Goal: Task Accomplishment & Management: Manage account settings

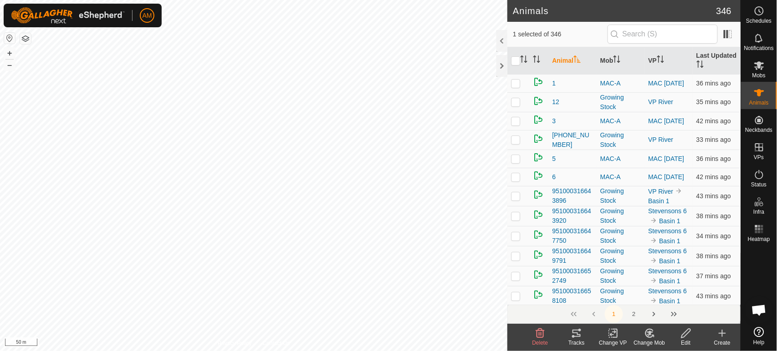
click at [578, 334] on icon at bounding box center [576, 333] width 8 height 7
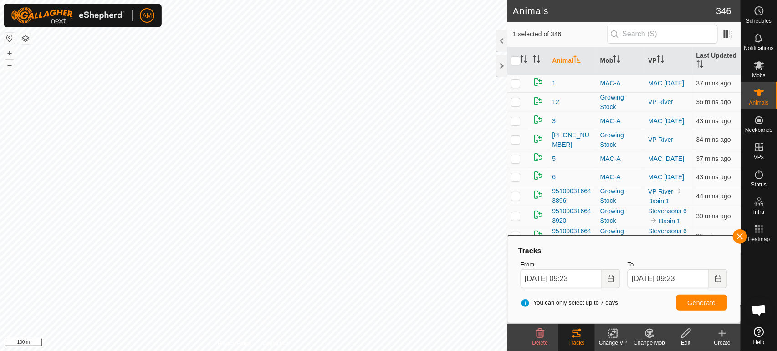
click at [293, 0] on html "🚀 Product 2.0! is out! Click here to learn more. AM Schedules Notifications Mob…" at bounding box center [388, 175] width 777 height 351
click at [288, 351] on html "🚀 Product 2.0! is out! Click here to learn more. AM Schedules Notifications Mob…" at bounding box center [388, 175] width 777 height 351
click at [278, 351] on html "🚀 Product 2.0! is out! Click here to learn more. AM Schedules Notifications Mob…" at bounding box center [388, 175] width 777 height 351
click at [714, 307] on button "Generate" at bounding box center [701, 303] width 51 height 16
click at [710, 309] on button "Generate" at bounding box center [701, 303] width 51 height 16
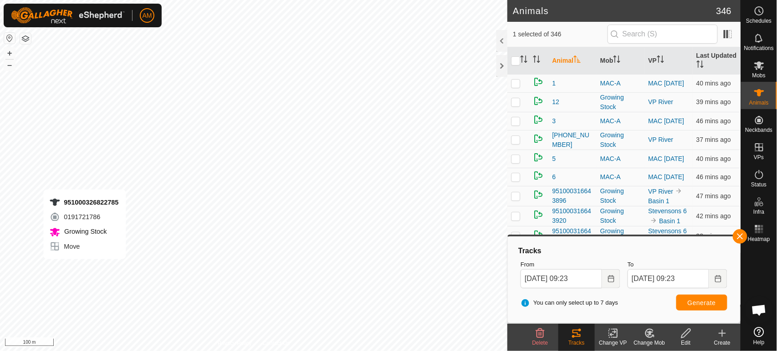
checkbox input "false"
checkbox input "true"
click at [698, 300] on span "Generate" at bounding box center [701, 303] width 28 height 7
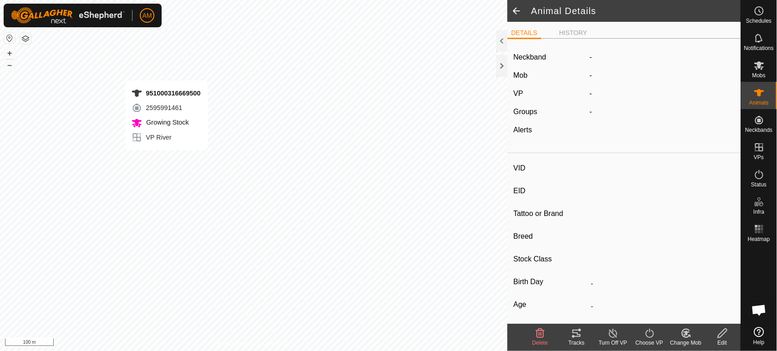
type input "-"
type input "951000316669500"
type input "-"
type input "Angus"
type input "Steer"
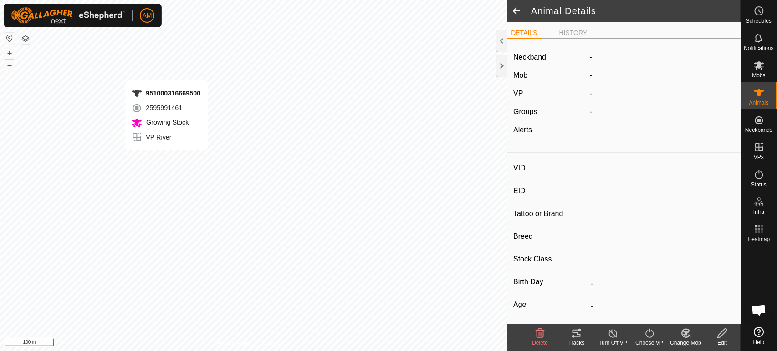
type input "11/2023"
type input "1 year 10 months"
type input "-"
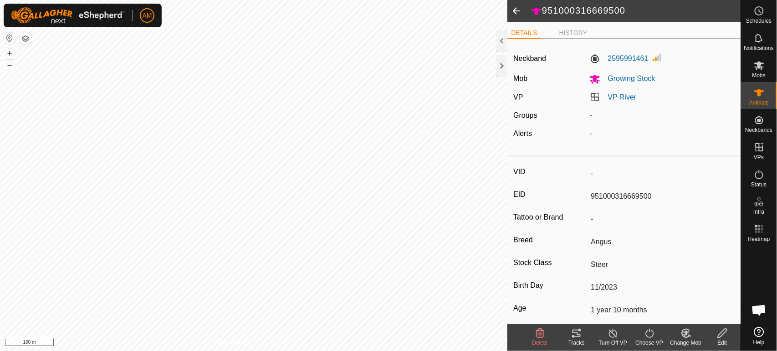
click at [576, 332] on icon at bounding box center [576, 333] width 11 height 11
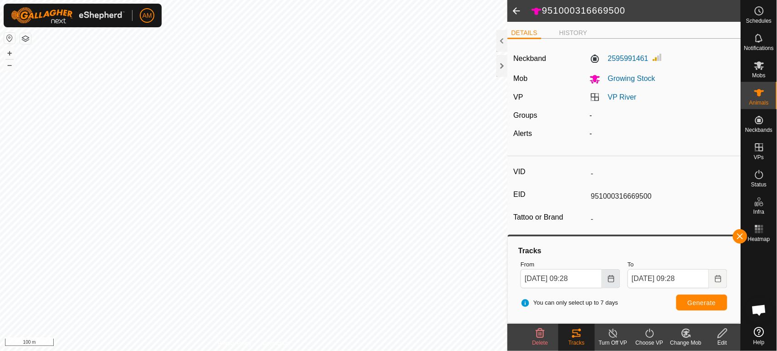
click at [606, 281] on button "Choose Date" at bounding box center [611, 279] width 18 height 19
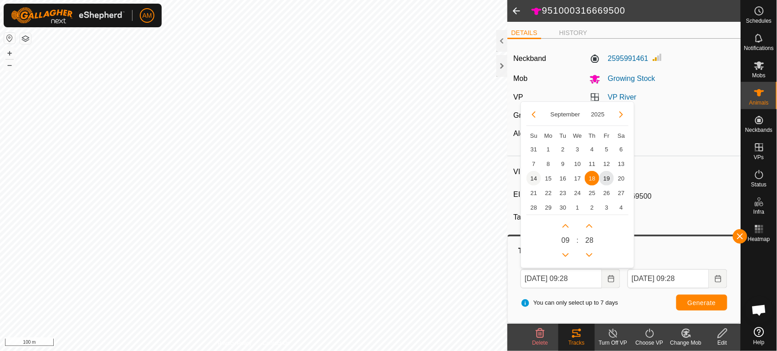
click at [538, 177] on span "14" at bounding box center [533, 178] width 15 height 15
type input "[DATE] 09:28"
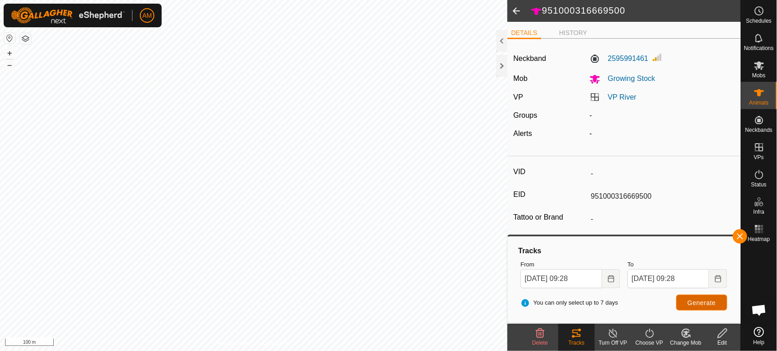
click at [690, 303] on span "Generate" at bounding box center [701, 303] width 28 height 7
type input "-"
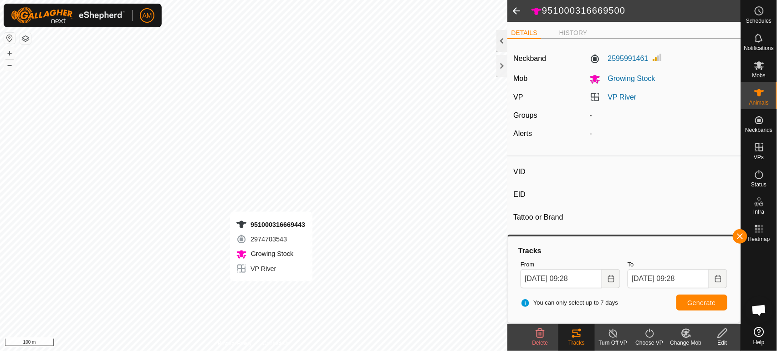
type input "-"
type input "951000316669443"
type input "-"
type input "Angus"
type input "Heifer"
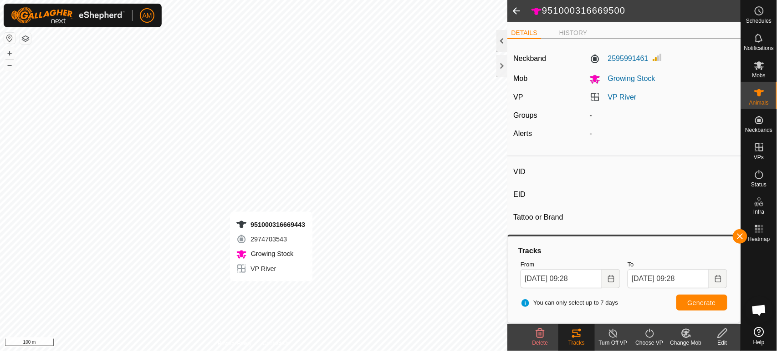
type input "11/2023"
type input "1 year 10 months"
type input "-"
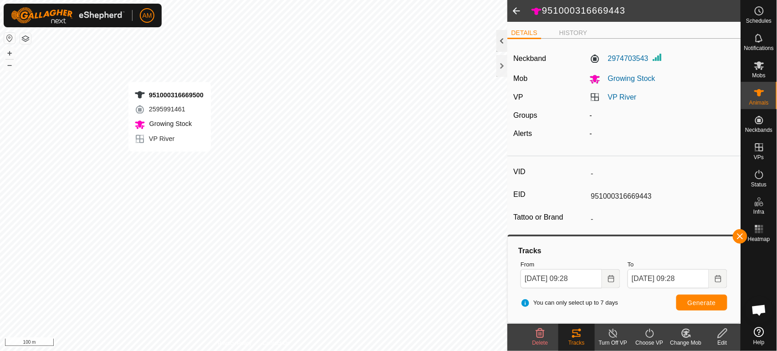
type input "-"
type input "951000316669500"
type input "-"
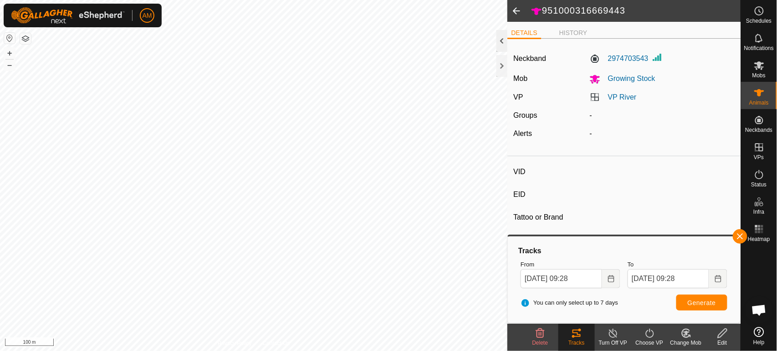
type input "Angus"
type input "Steer"
type input "11/2023"
type input "1 year 10 months"
type input "-"
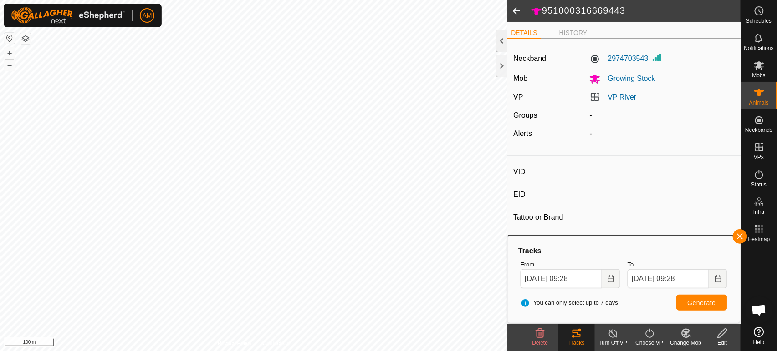
type input "-"
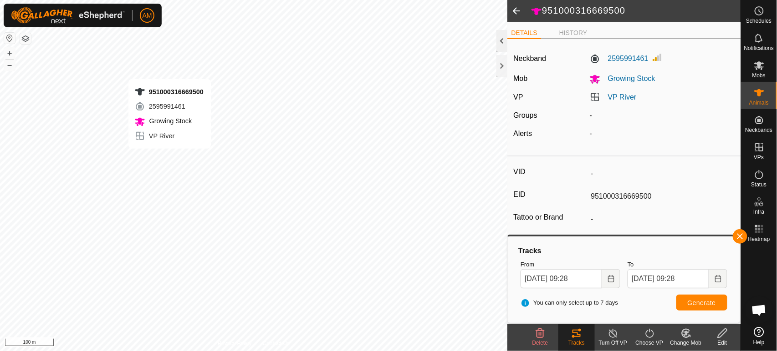
type input "951000316669500"
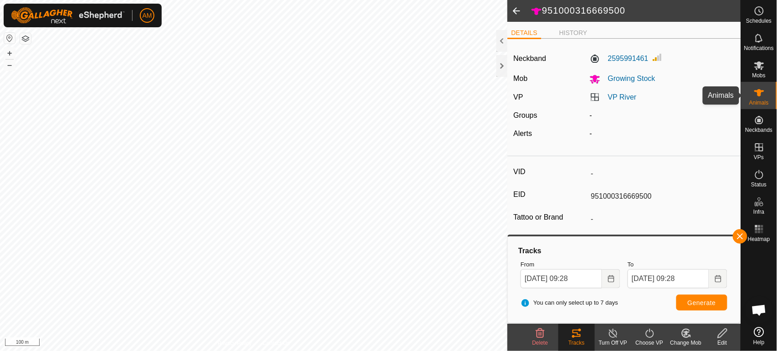
click at [758, 95] on icon at bounding box center [759, 92] width 10 height 7
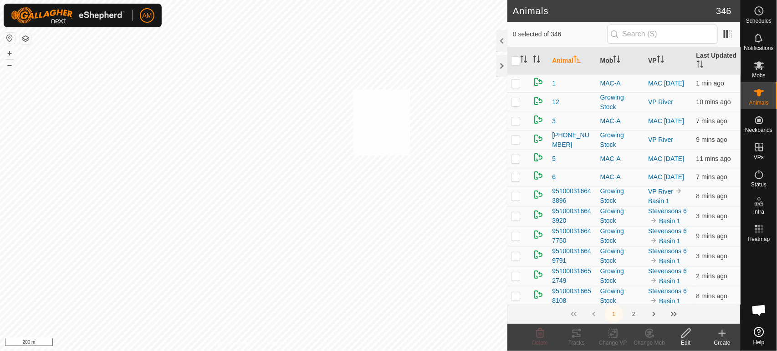
checkbox input "true"
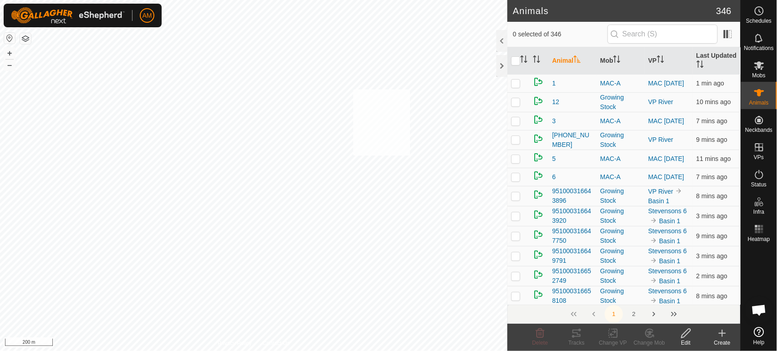
checkbox input "true"
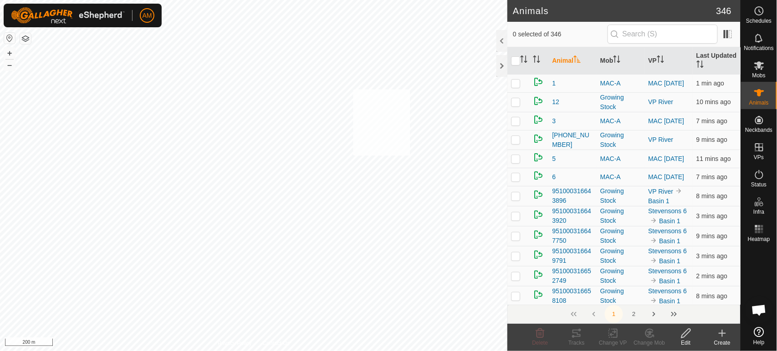
checkbox input "true"
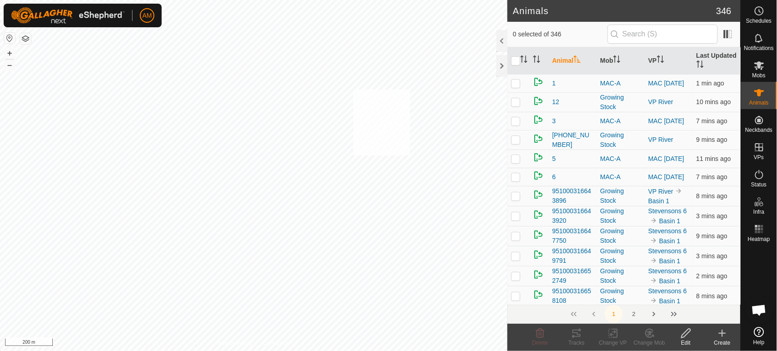
checkbox input "true"
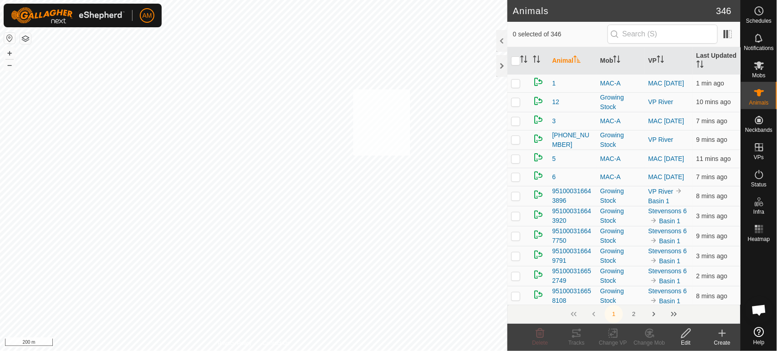
checkbox input "true"
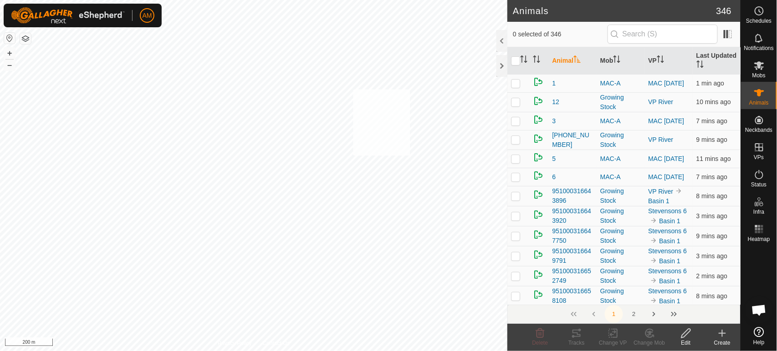
checkbox input "true"
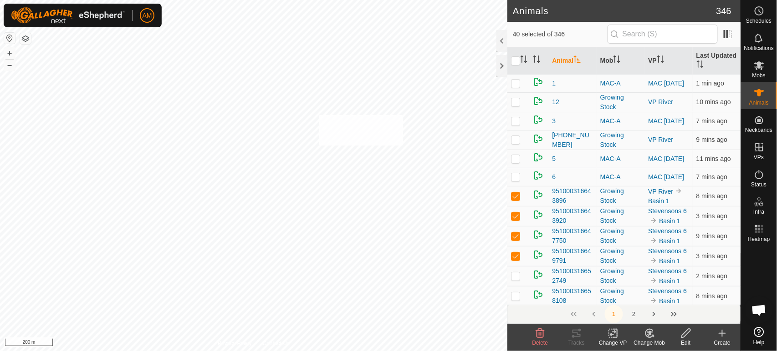
checkbox input "true"
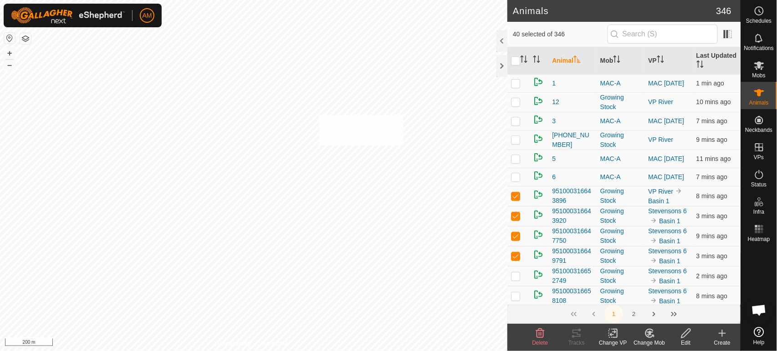
checkbox input "true"
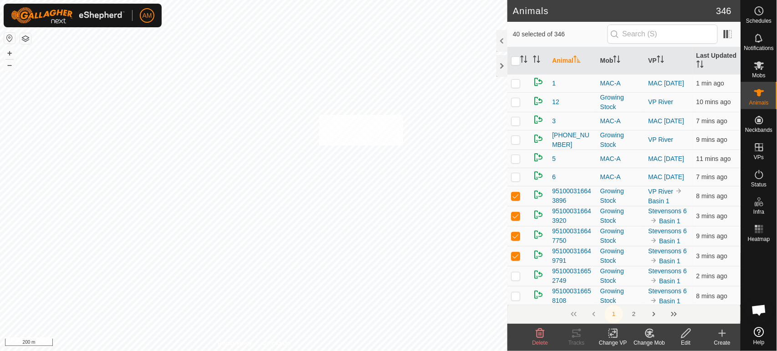
checkbox input "true"
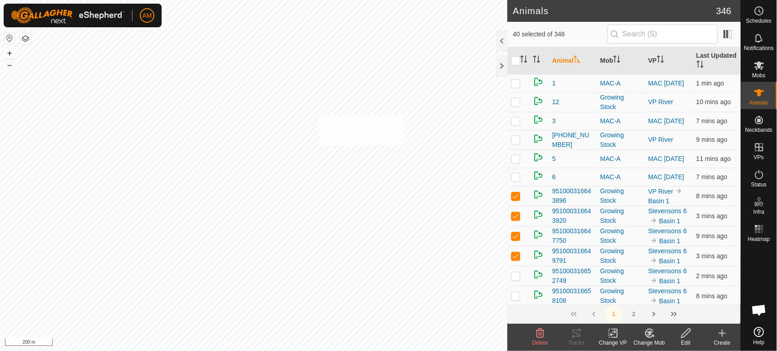
checkbox input "true"
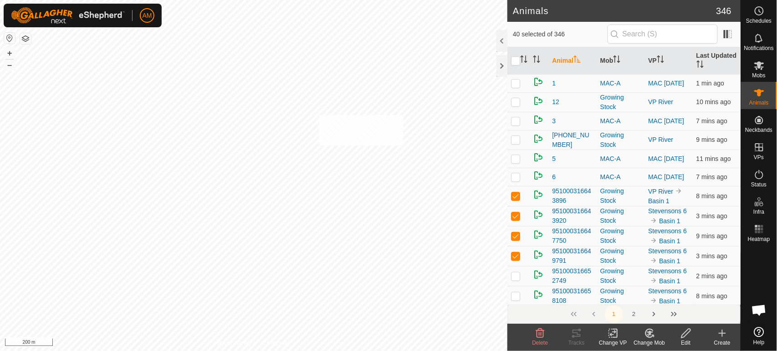
checkbox input "true"
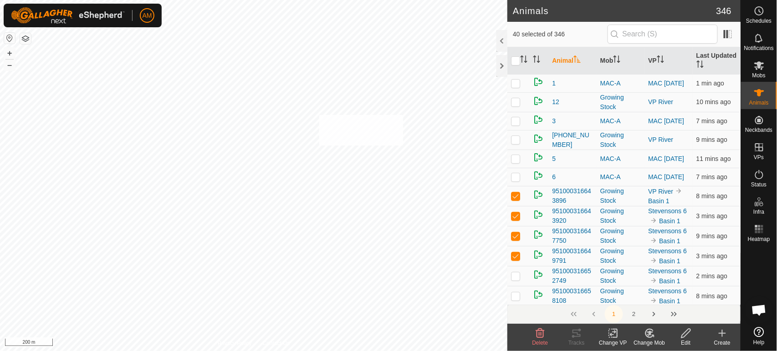
checkbox input "true"
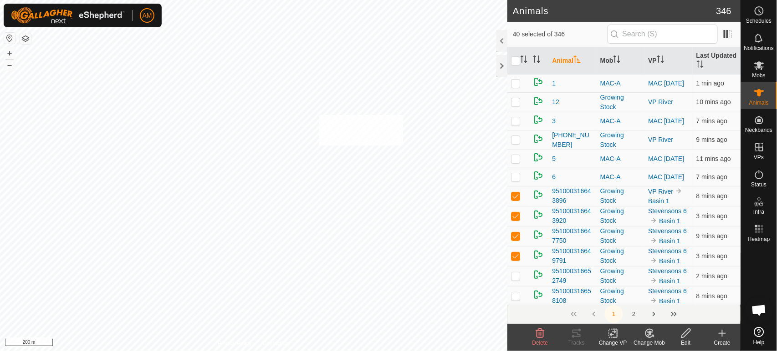
checkbox input "true"
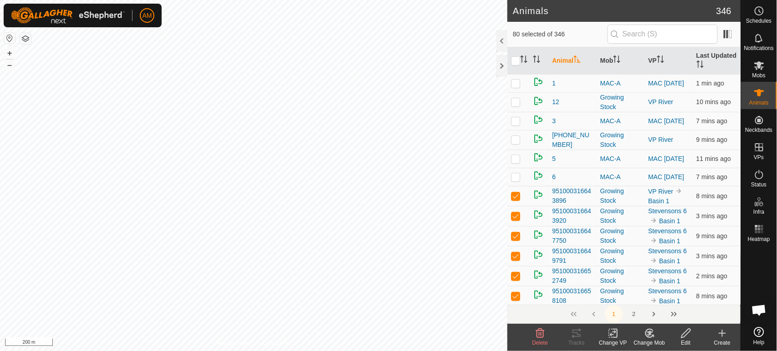
click at [613, 334] on icon at bounding box center [612, 333] width 11 height 11
click at [638, 299] on link "Choose VP..." at bounding box center [641, 294] width 90 height 18
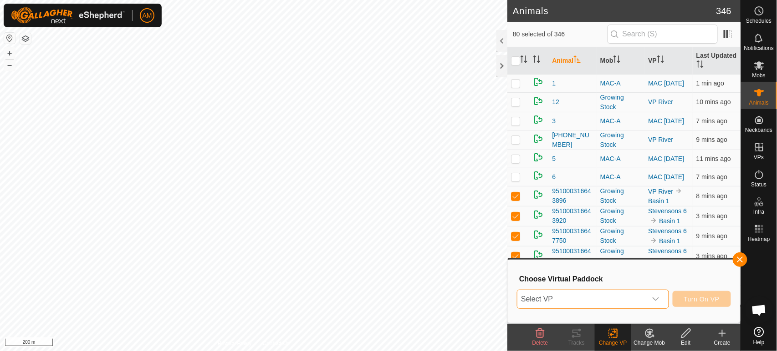
click at [634, 295] on span "Select VP" at bounding box center [581, 299] width 129 height 18
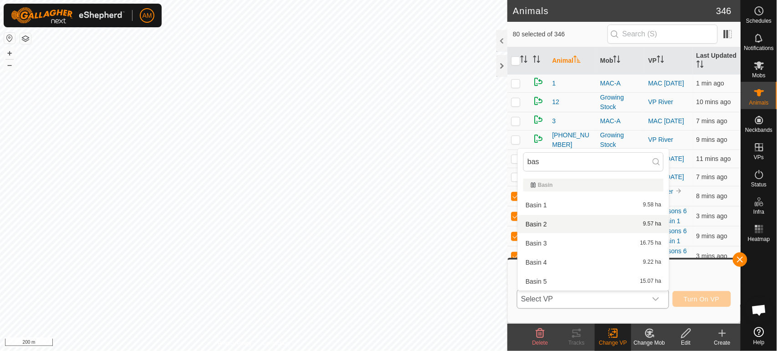
type input "bas"
click at [541, 223] on li "Basin 2 9.57 ha" at bounding box center [593, 224] width 151 height 18
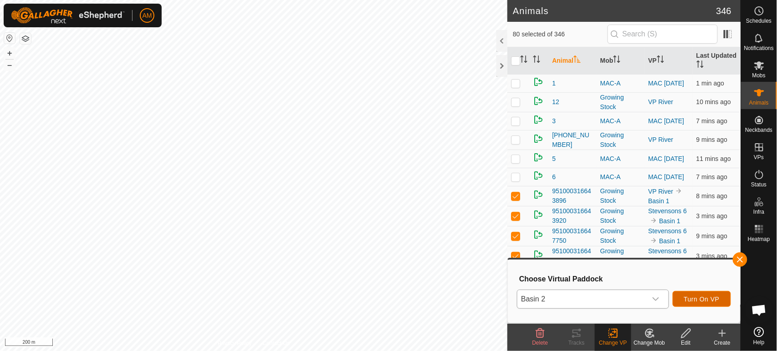
click at [706, 302] on span "Turn On VP" at bounding box center [702, 299] width 36 height 7
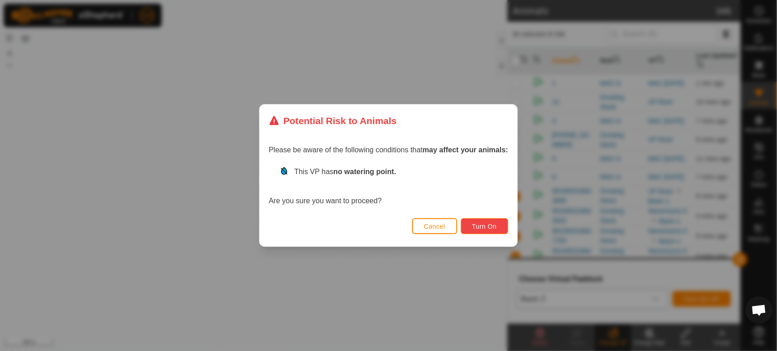
click at [483, 228] on span "Turn On" at bounding box center [484, 226] width 25 height 7
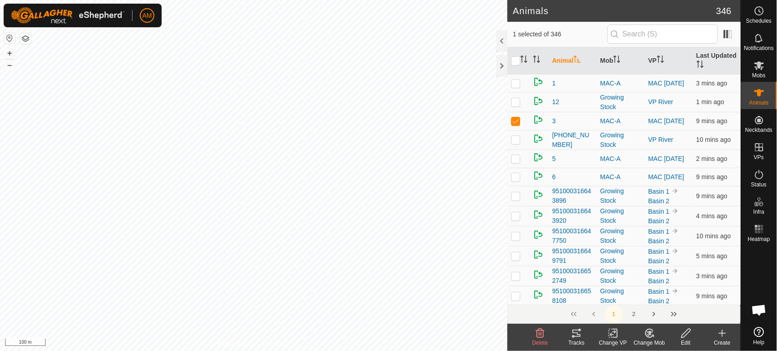
click at [578, 334] on icon at bounding box center [576, 333] width 11 height 11
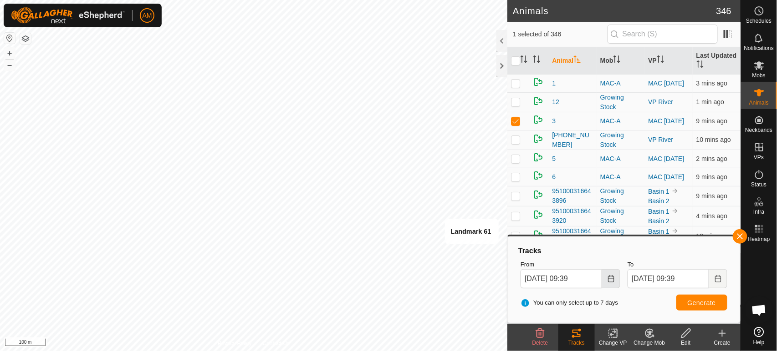
click at [603, 281] on button "Choose Date" at bounding box center [611, 279] width 18 height 19
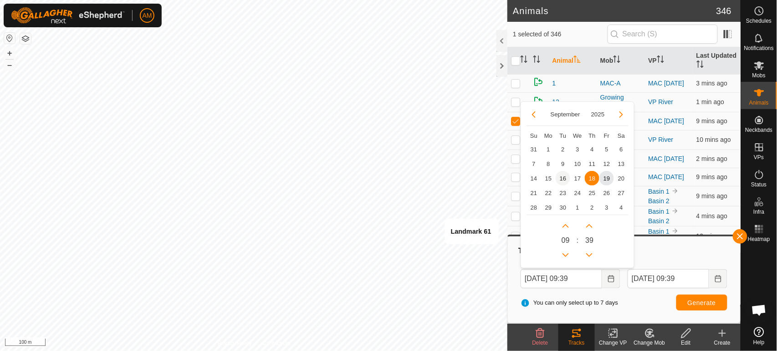
click at [564, 181] on span "16" at bounding box center [562, 178] width 15 height 15
type input "[DATE] 09:39"
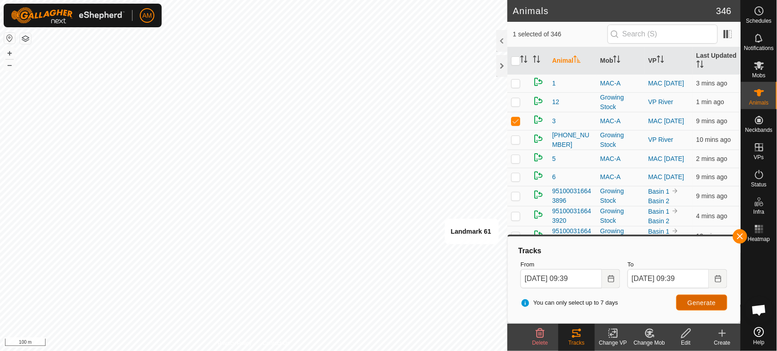
click at [695, 305] on span "Generate" at bounding box center [701, 303] width 28 height 7
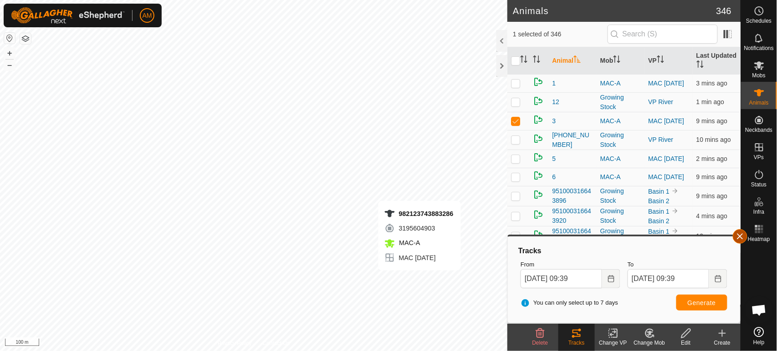
click at [746, 238] on button "button" at bounding box center [740, 236] width 15 height 15
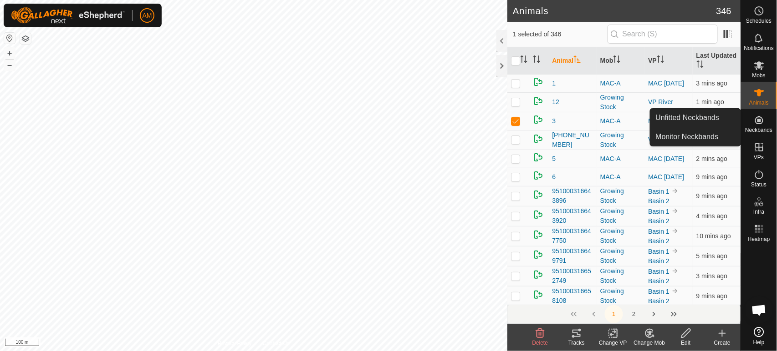
click at [769, 125] on div "Neckbands" at bounding box center [759, 122] width 36 height 27
click at [694, 118] on link "Unfitted Neckbands" at bounding box center [695, 118] width 90 height 18
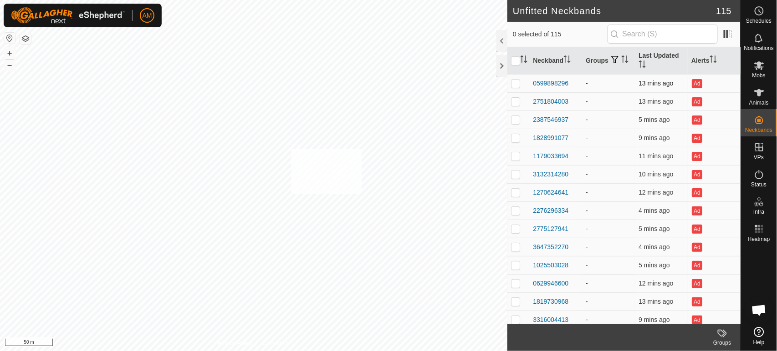
checkbox input "true"
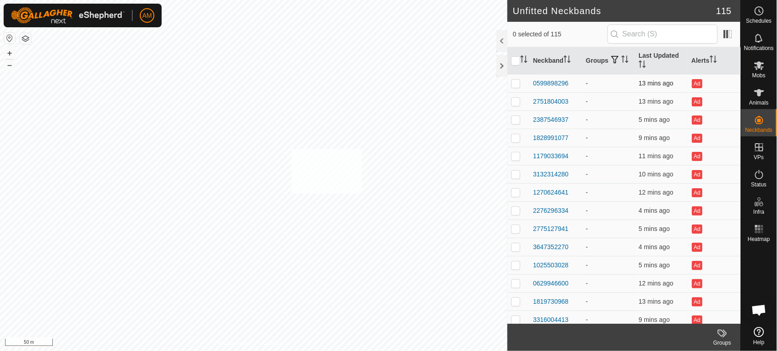
checkbox input "true"
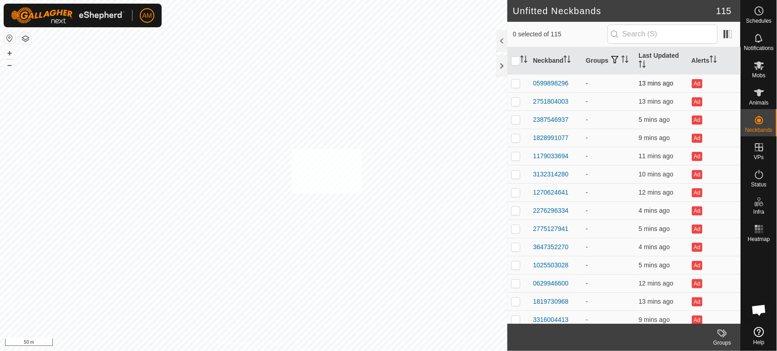
checkbox input "true"
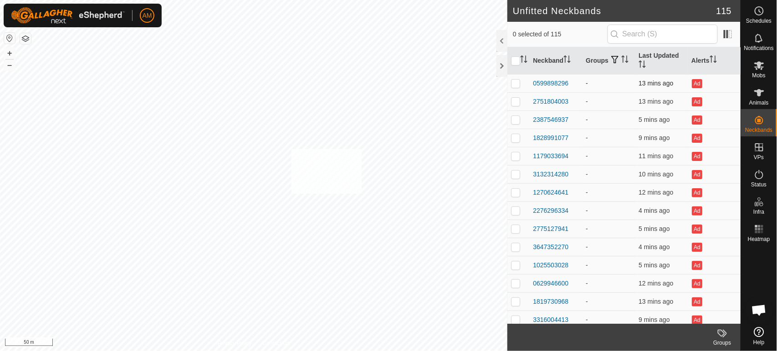
checkbox input "true"
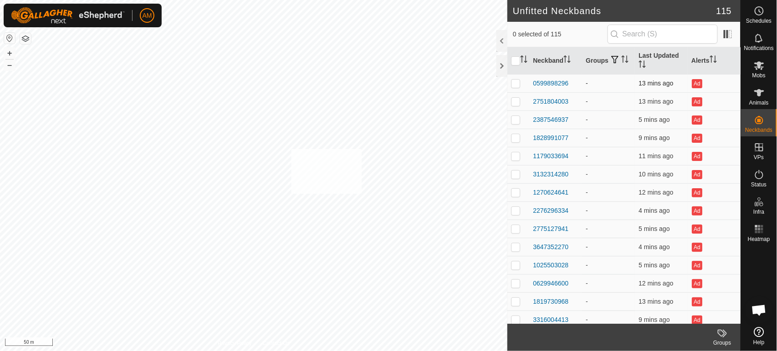
checkbox input "true"
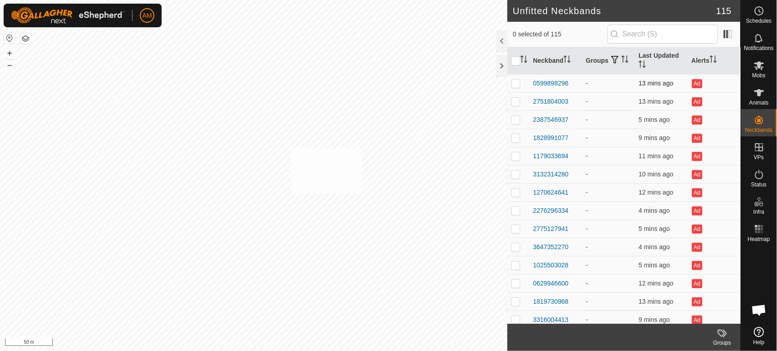
checkbox input "true"
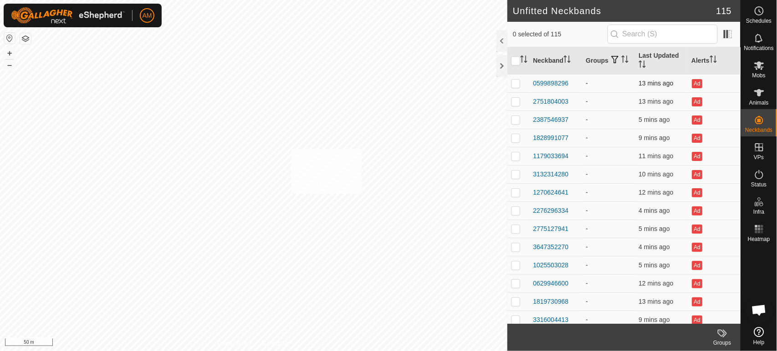
checkbox input "true"
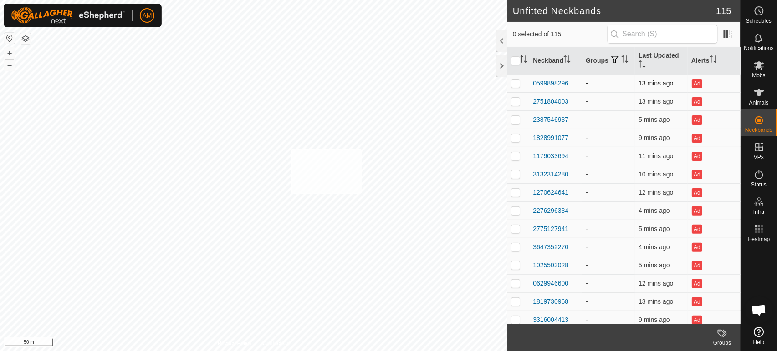
checkbox input "true"
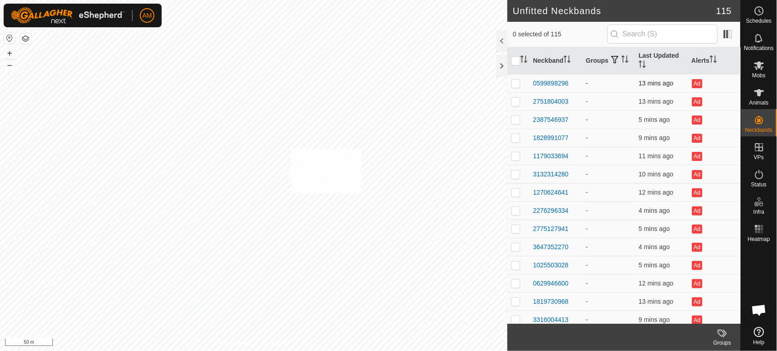
checkbox input "true"
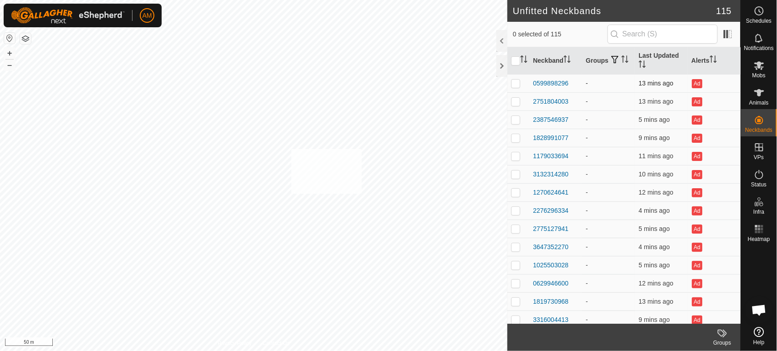
checkbox input "true"
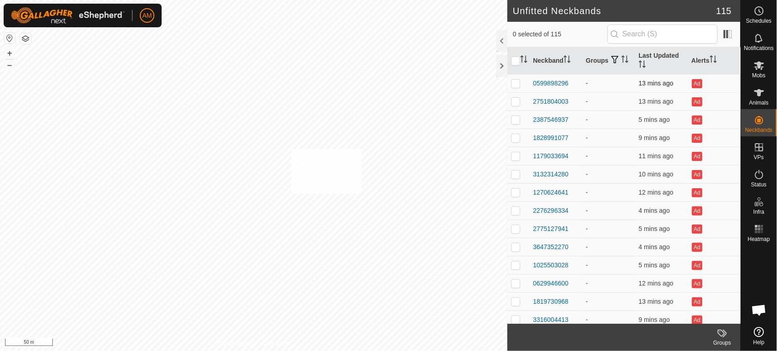
checkbox input "true"
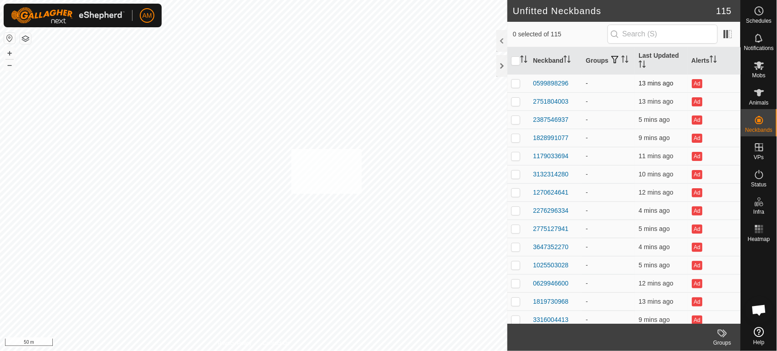
checkbox input "true"
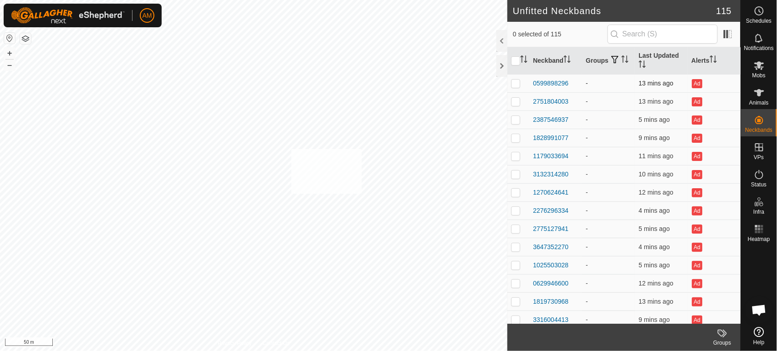
checkbox input "true"
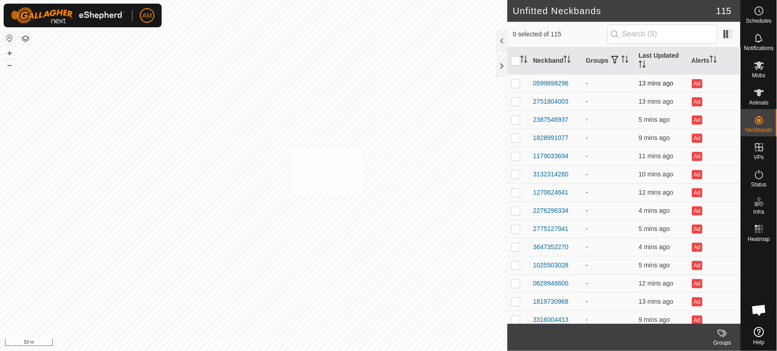
checkbox input "true"
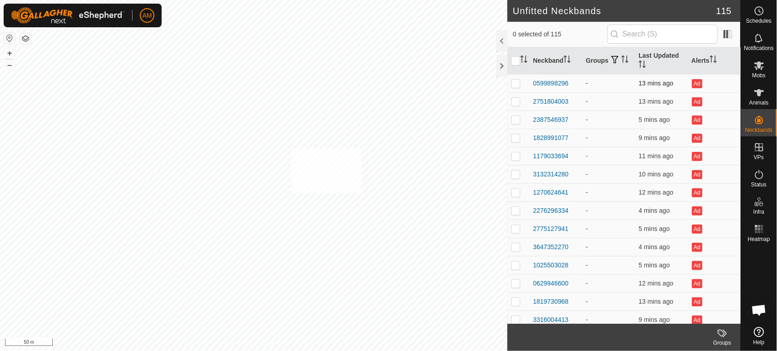
checkbox input "true"
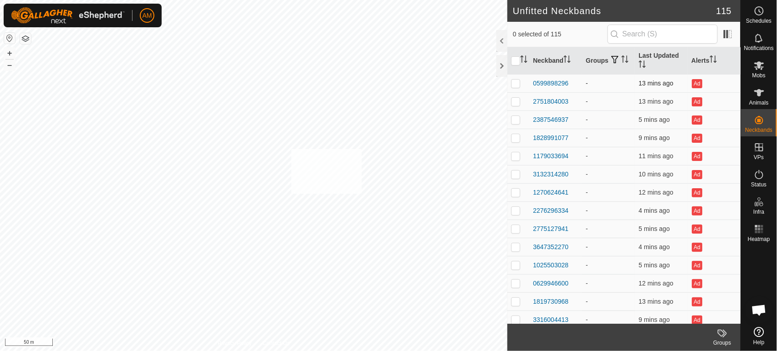
checkbox input "true"
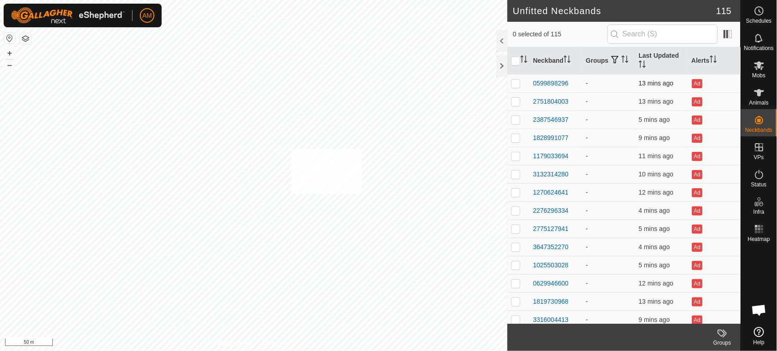
checkbox input "true"
